Goal: Information Seeking & Learning: Check status

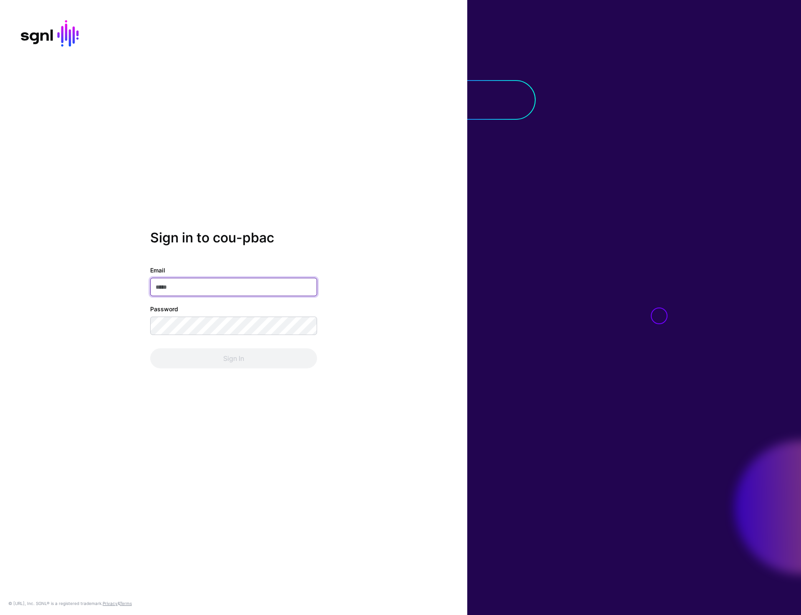
type input "**********"
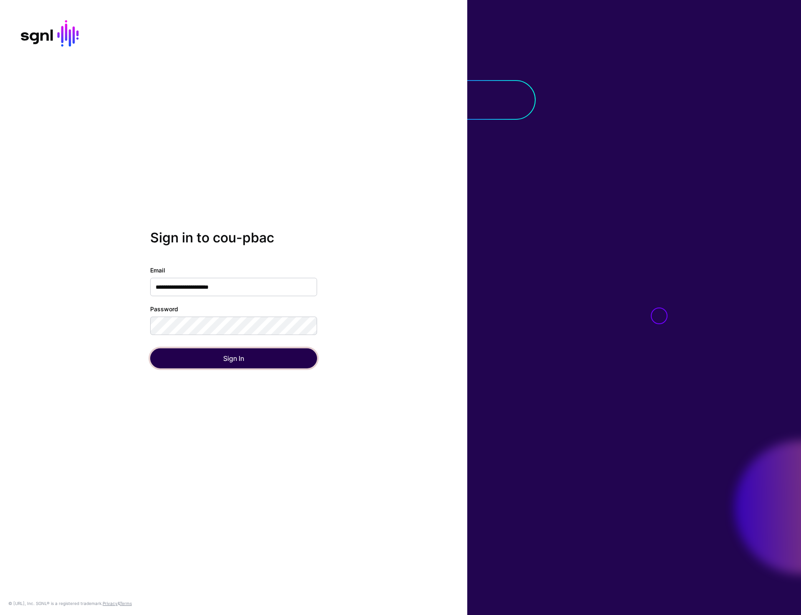
click at [242, 364] on button "Sign In" at bounding box center [233, 359] width 167 height 20
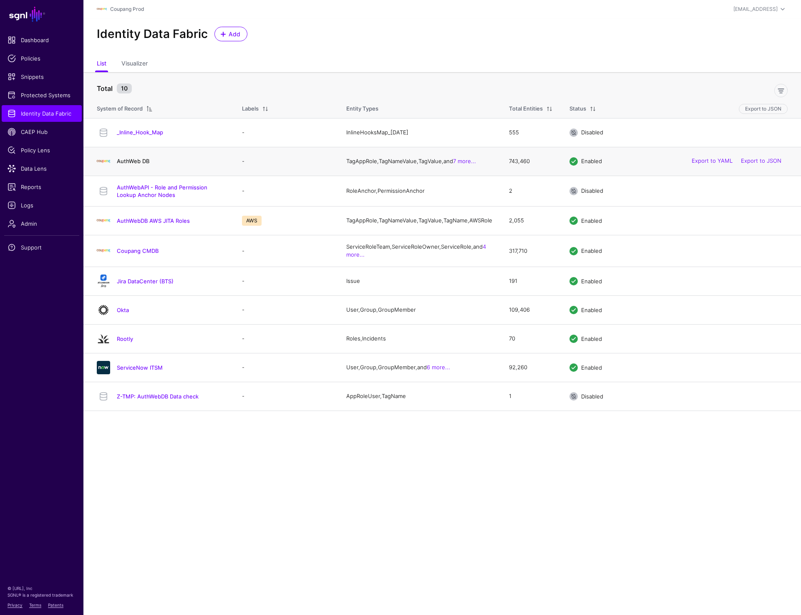
click at [129, 161] on link "AuthWeb DB" at bounding box center [133, 161] width 33 height 7
click at [124, 164] on link "AuthWeb DB" at bounding box center [133, 161] width 33 height 7
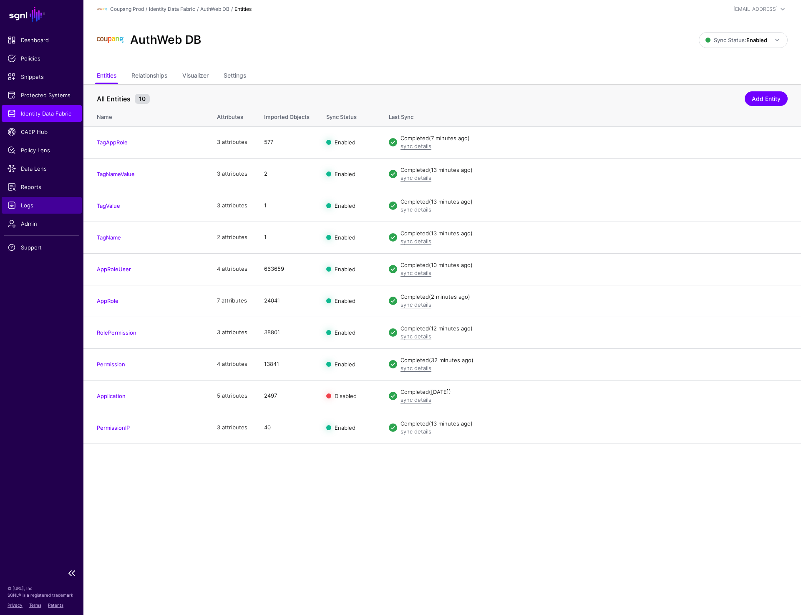
click at [28, 207] on span "Logs" at bounding box center [42, 205] width 68 height 8
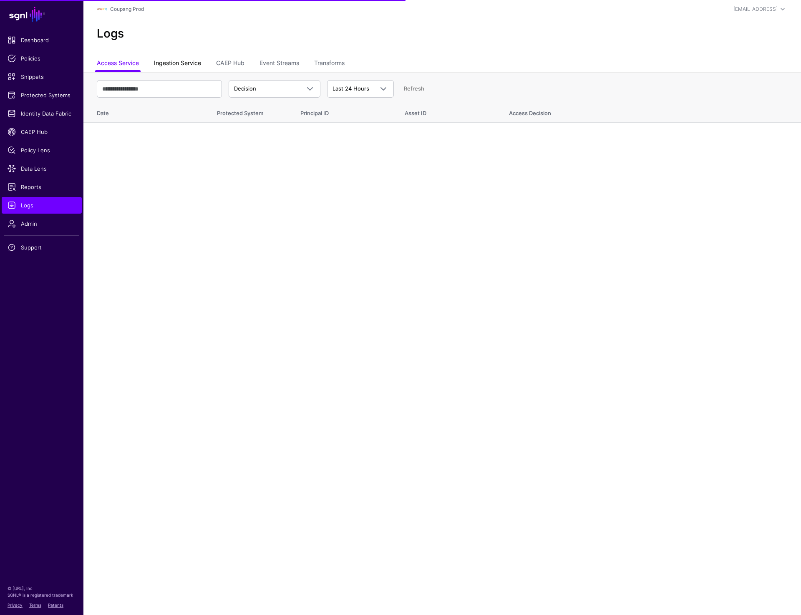
click at [174, 65] on link "Ingestion Service" at bounding box center [177, 64] width 47 height 16
click at [264, 93] on span "Ingestion Started" at bounding box center [274, 89] width 81 height 10
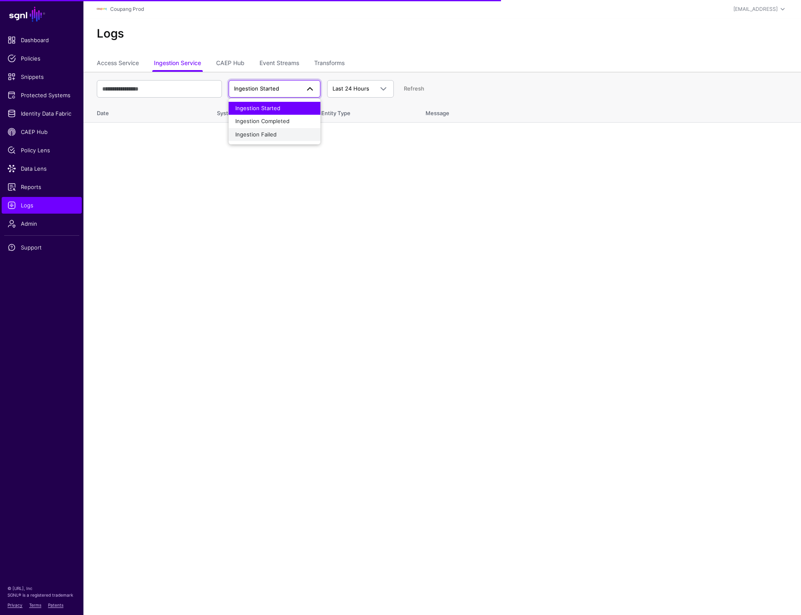
click at [267, 138] on div "Ingestion Failed" at bounding box center [274, 135] width 78 height 8
